Goal: Task Accomplishment & Management: Manage account settings

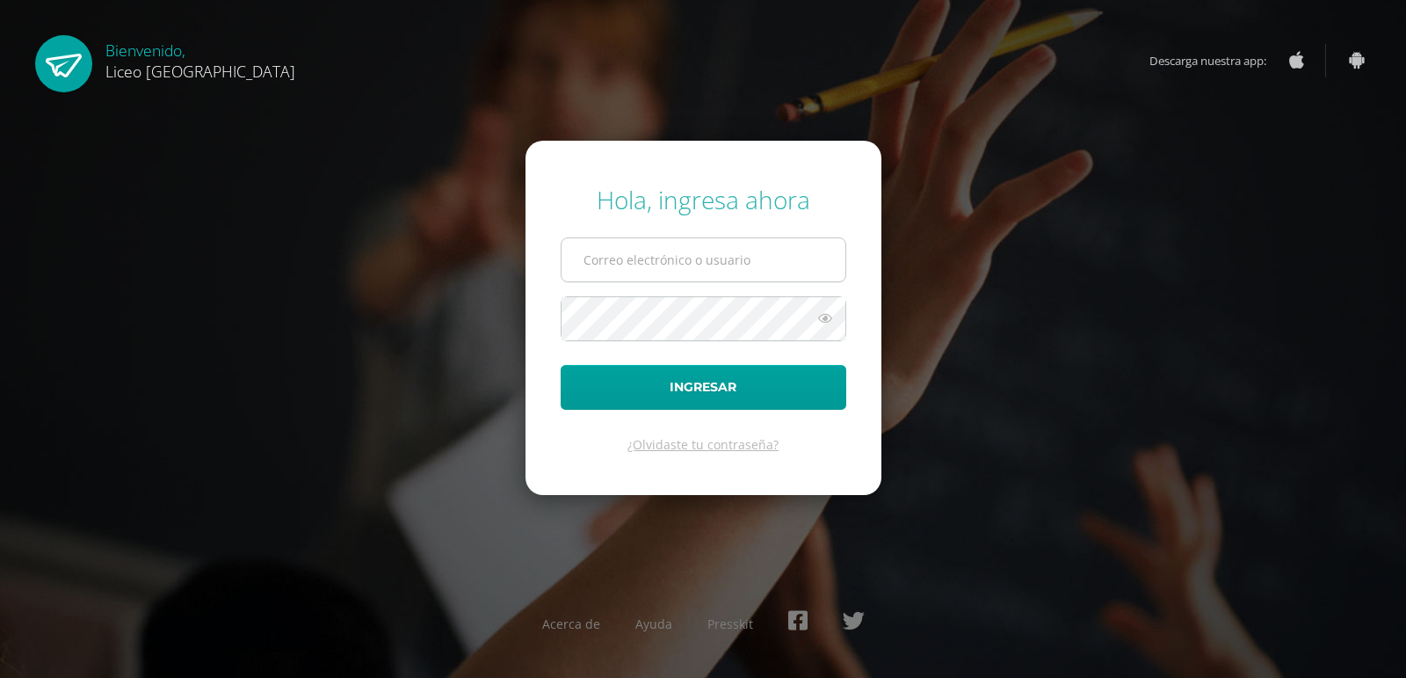
click at [708, 250] on input "text" at bounding box center [704, 259] width 284 height 43
type input "20190305"
click at [698, 340] on span at bounding box center [704, 318] width 286 height 45
click at [561, 365] on button "Ingresar" at bounding box center [704, 387] width 286 height 45
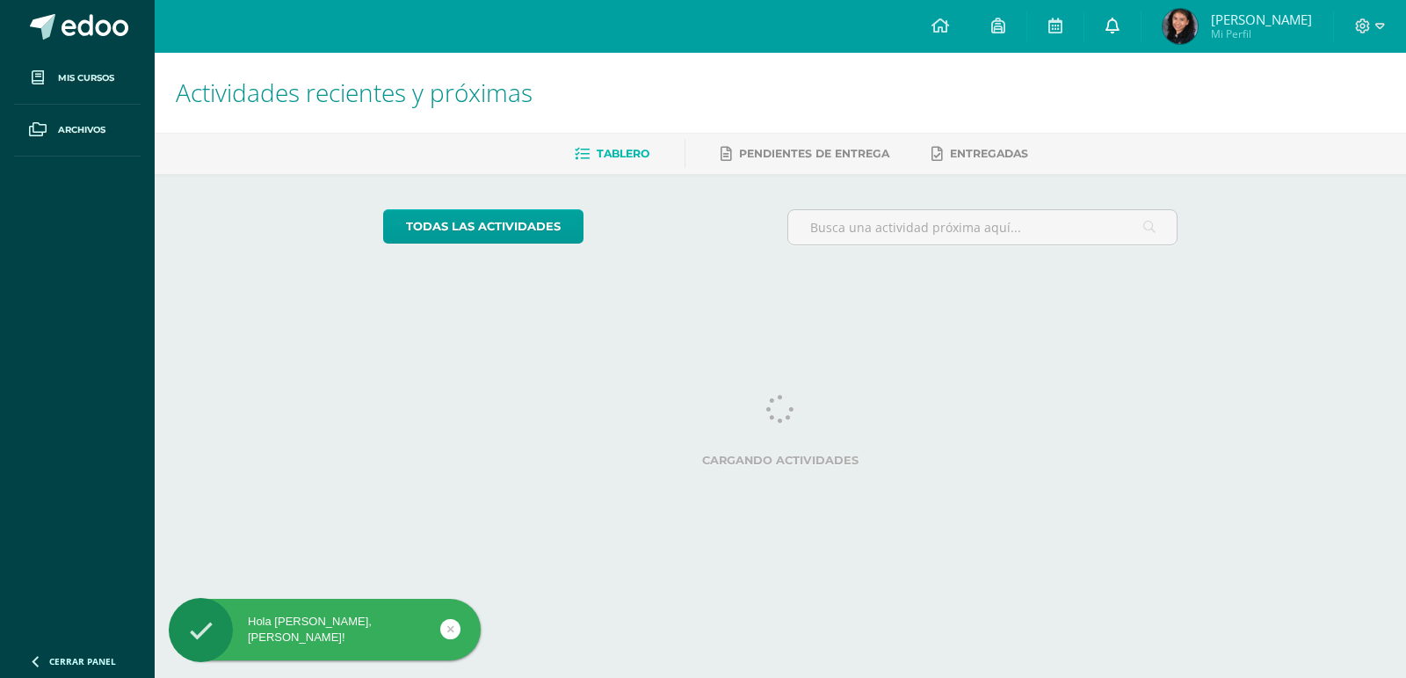
click at [1121, 32] on link at bounding box center [1113, 26] width 56 height 53
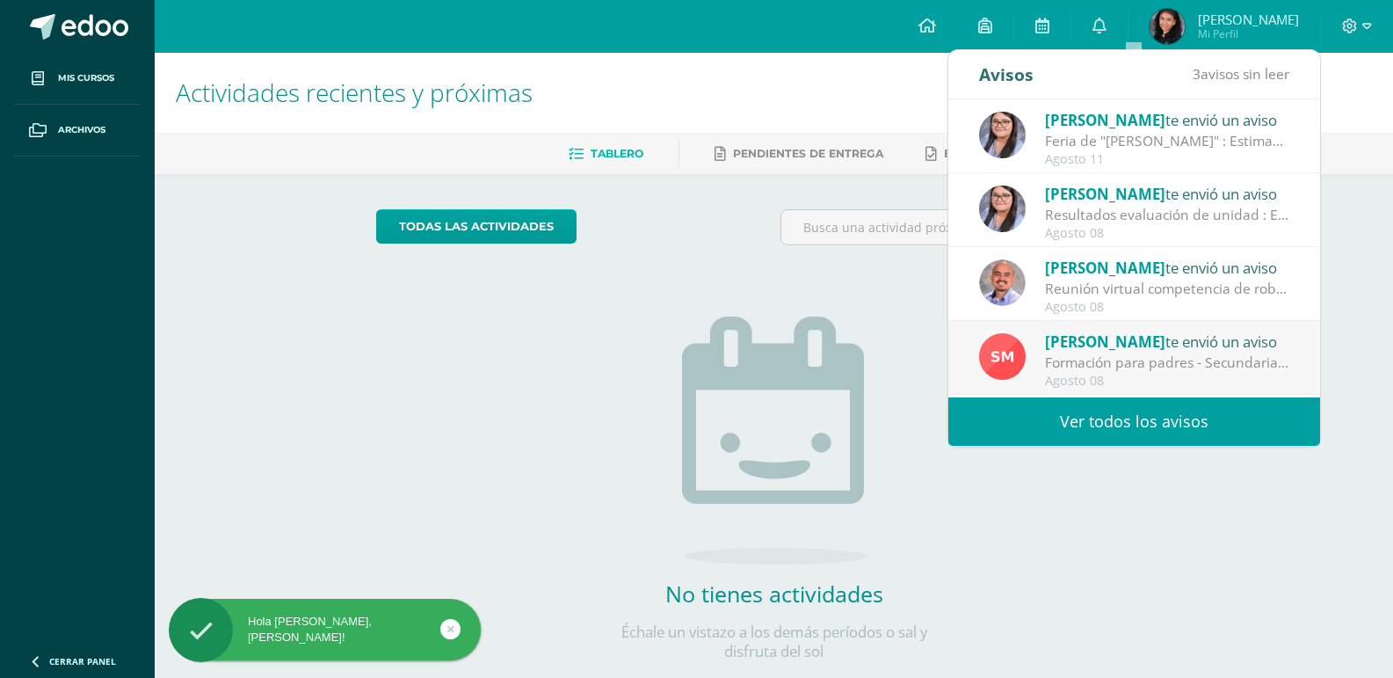
click at [1149, 422] on link "Ver todos los avisos" at bounding box center [1134, 421] width 372 height 48
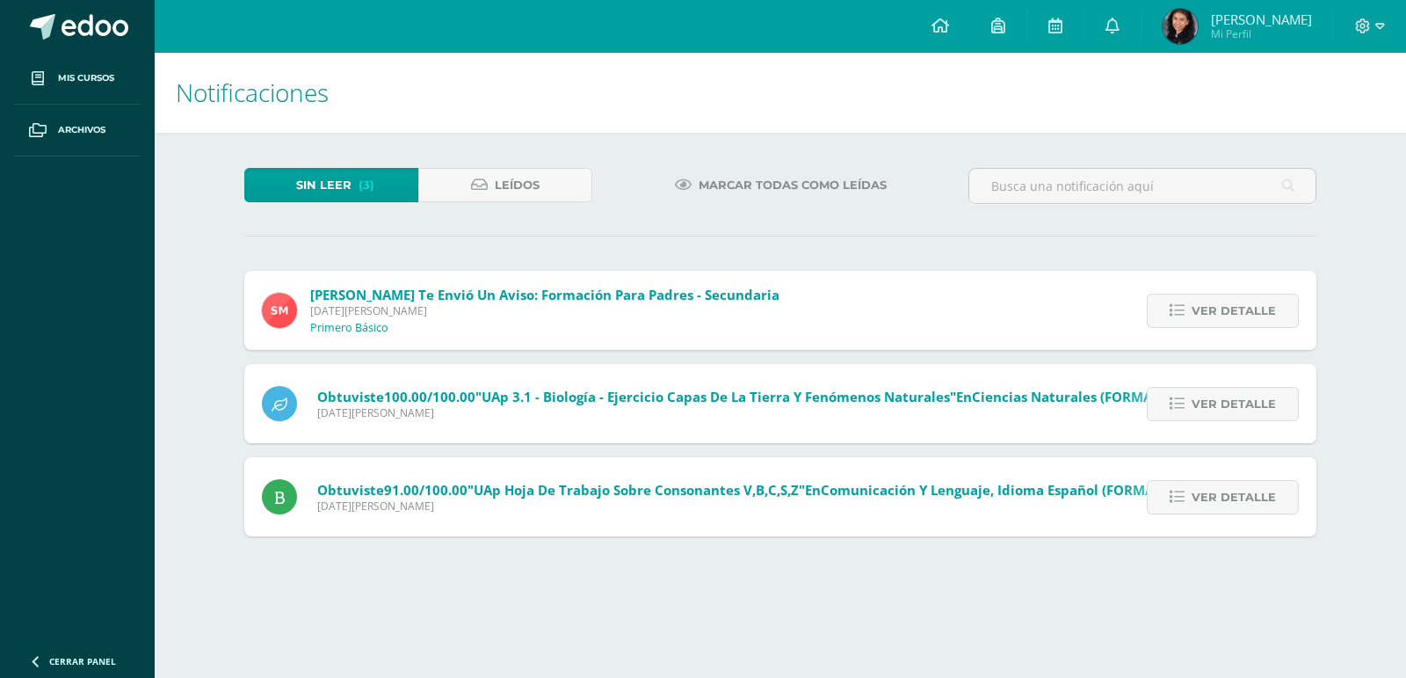
click at [743, 187] on span "Marcar todas como leídas" at bounding box center [793, 185] width 188 height 33
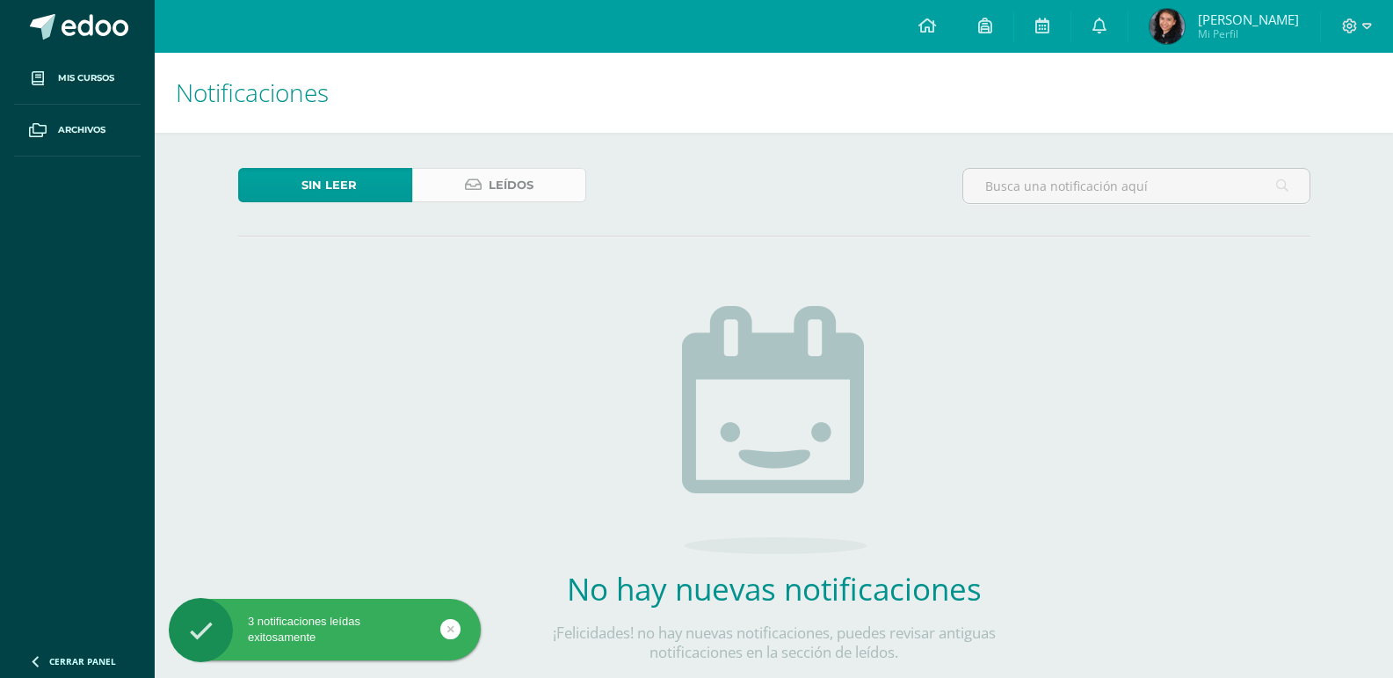
click at [464, 168] on link "Leídos" at bounding box center [499, 185] width 174 height 34
click at [467, 178] on icon at bounding box center [473, 185] width 17 height 15
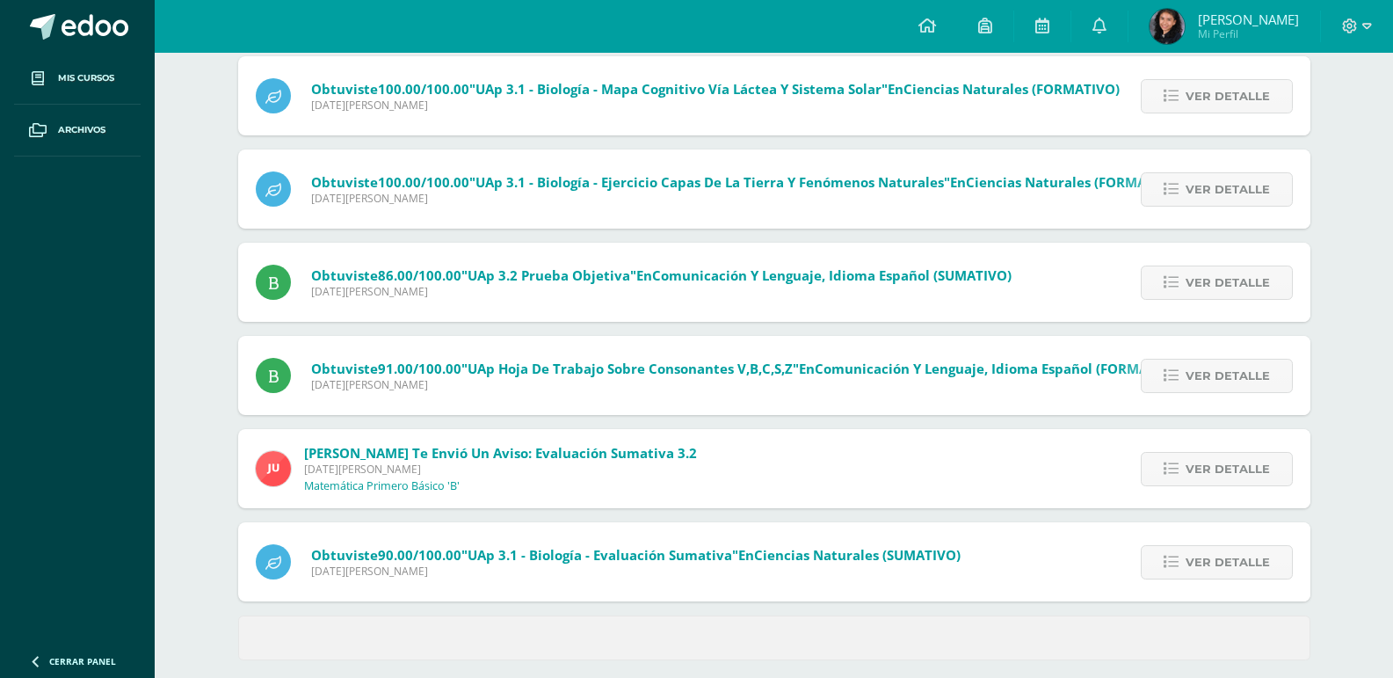
scroll to position [605, 0]
